Goal: Task Accomplishment & Management: Complete application form

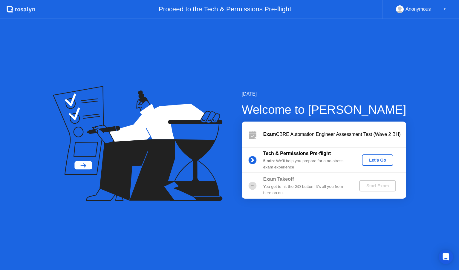
click at [376, 160] on div "Let's Go" at bounding box center [377, 160] width 27 height 5
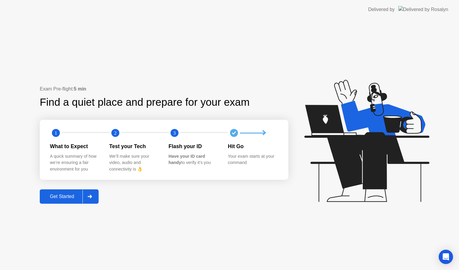
click at [70, 196] on div "Get Started" at bounding box center [61, 196] width 41 height 5
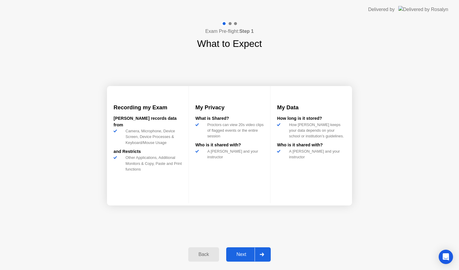
click at [239, 252] on div "Next" at bounding box center [241, 254] width 27 height 5
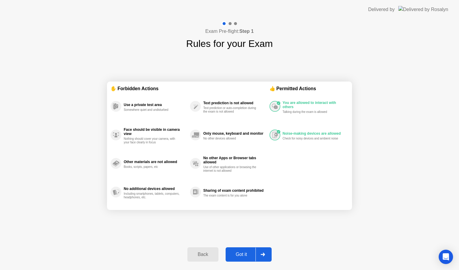
click at [250, 253] on div "Got it" at bounding box center [241, 254] width 28 height 5
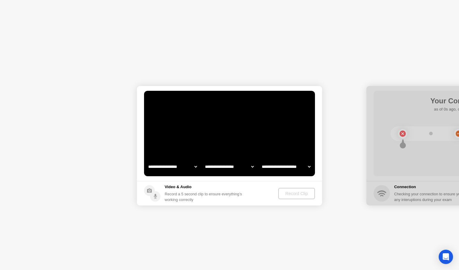
select select "**********"
select select "*******"
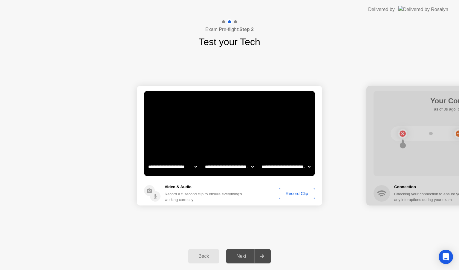
drag, startPoint x: 399, startPoint y: 164, endPoint x: 387, endPoint y: 144, distance: 23.7
click at [381, 161] on div at bounding box center [458, 145] width 185 height 119
drag, startPoint x: 374, startPoint y: 136, endPoint x: 334, endPoint y: 116, distance: 44.9
click at [300, 196] on div "Record Clip" at bounding box center [297, 193] width 32 height 5
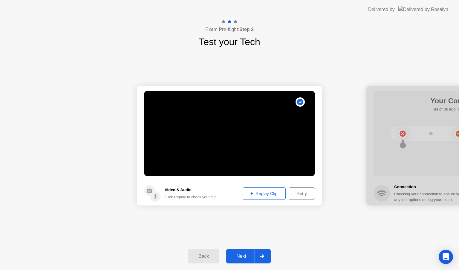
click at [242, 255] on div "Next" at bounding box center [241, 255] width 27 height 5
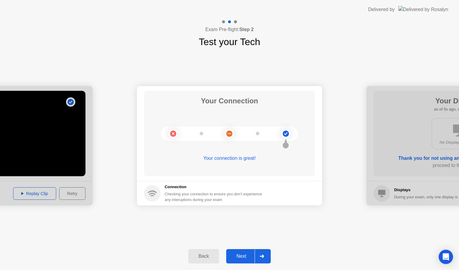
click at [245, 254] on div "Next" at bounding box center [241, 255] width 27 height 5
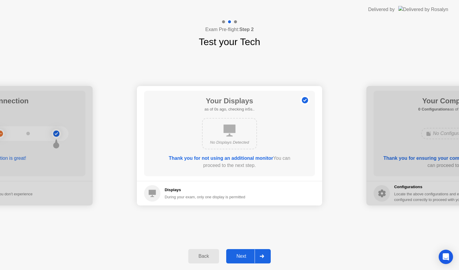
click at [247, 257] on div "Next" at bounding box center [241, 255] width 27 height 5
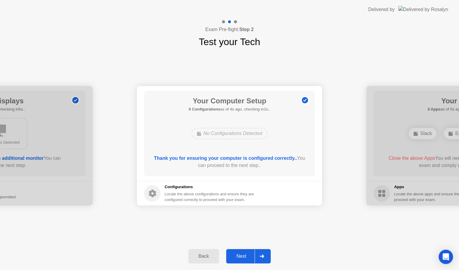
click at [247, 257] on div "Next" at bounding box center [241, 255] width 27 height 5
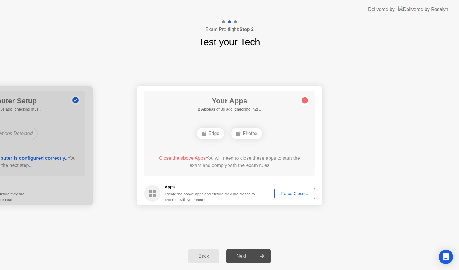
click at [300, 194] on div "Force Close..." at bounding box center [294, 193] width 36 height 5
click at [287, 193] on div "Force Close..." at bounding box center [294, 193] width 36 height 5
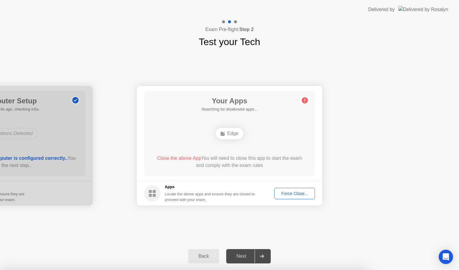
click at [305, 100] on icon at bounding box center [304, 100] width 1 height 3
click at [228, 132] on div "Edge" at bounding box center [229, 133] width 27 height 11
click at [296, 193] on div "Force Close..." at bounding box center [294, 193] width 36 height 5
drag, startPoint x: 236, startPoint y: 152, endPoint x: 236, endPoint y: 149, distance: 3.3
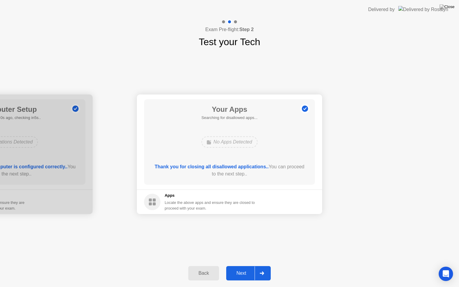
click at [240, 270] on div "Next" at bounding box center [241, 272] width 27 height 5
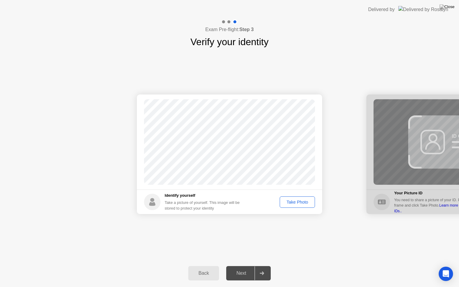
click at [294, 203] on div "Take Photo" at bounding box center [297, 201] width 31 height 5
click at [242, 270] on div "Next" at bounding box center [241, 272] width 27 height 5
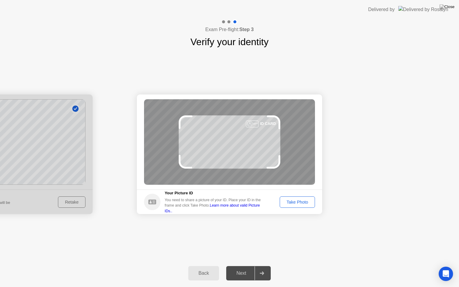
click at [307, 202] on div "Take Photo" at bounding box center [297, 201] width 31 height 5
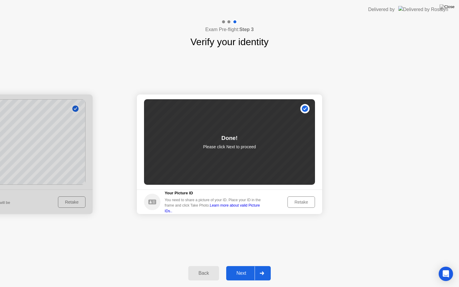
click at [248, 270] on div "Next" at bounding box center [241, 272] width 27 height 5
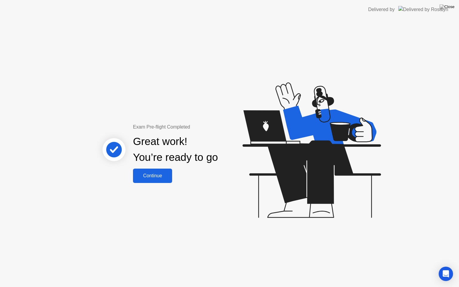
click at [153, 174] on div "Continue" at bounding box center [153, 175] width 36 height 5
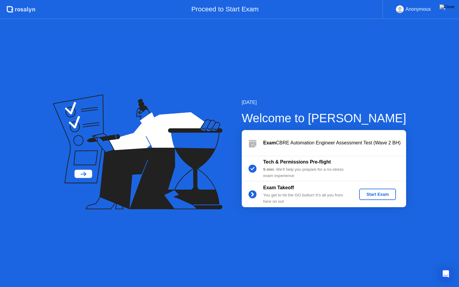
click at [381, 196] on div "Start Exam" at bounding box center [377, 194] width 32 height 5
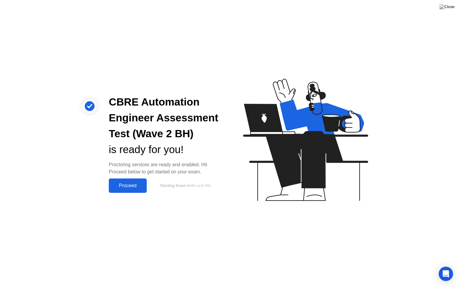
click at [121, 185] on div "Proceed" at bounding box center [127, 185] width 34 height 5
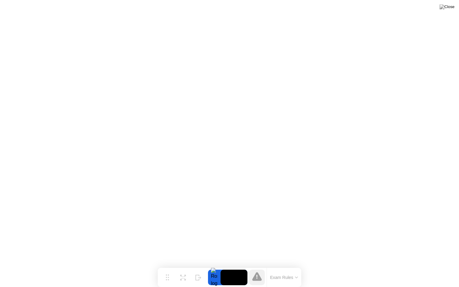
click at [240, 270] on video at bounding box center [233, 277] width 27 height 16
click at [285, 270] on button "Exam Rules" at bounding box center [284, 276] width 32 height 5
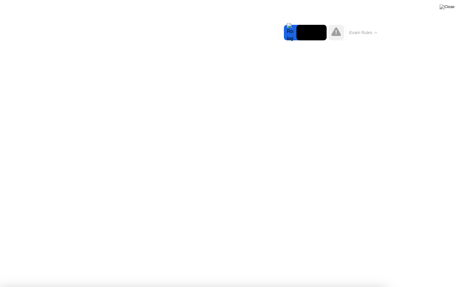
click at [365, 33] on button "Exam Rules" at bounding box center [363, 32] width 32 height 5
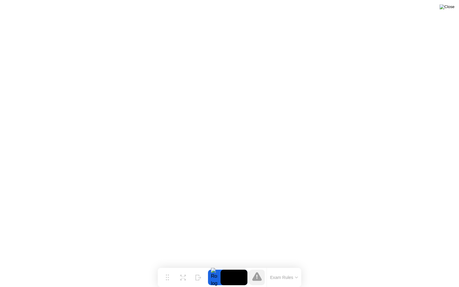
click at [451, 7] on img at bounding box center [446, 6] width 15 height 5
